Goal: Use online tool/utility: Use online tool/utility

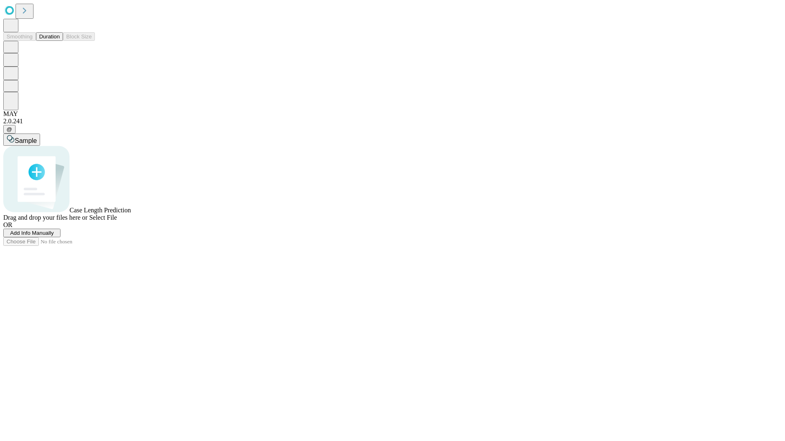
click at [60, 41] on button "Duration" at bounding box center [49, 36] width 27 height 9
click at [117, 221] on span "Select File" at bounding box center [103, 217] width 28 height 7
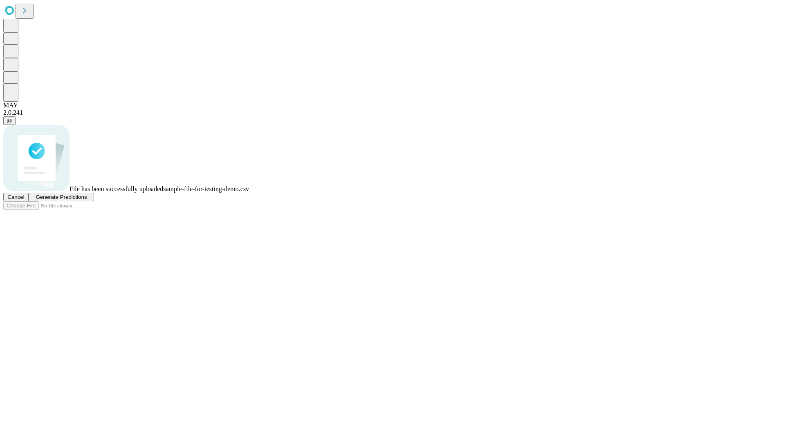
click at [87, 200] on span "Generate Predictions" at bounding box center [61, 197] width 51 height 6
